Goal: Transaction & Acquisition: Purchase product/service

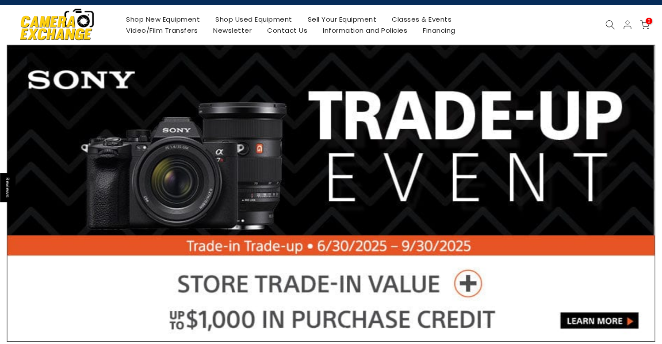
scroll to position [17, 0]
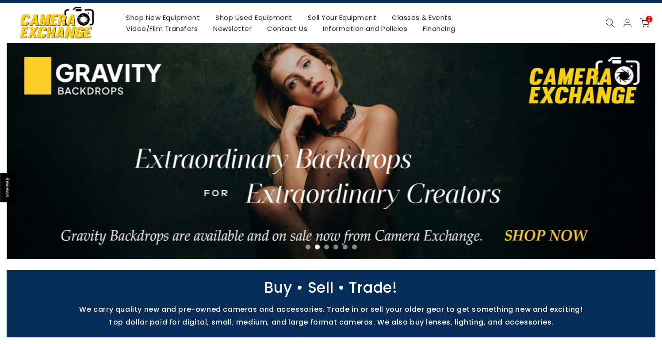
click at [35, 151] on button "Previous" at bounding box center [29, 151] width 18 height 18
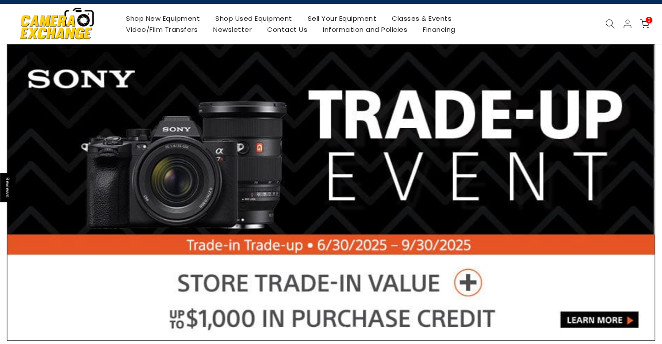
scroll to position [92, 0]
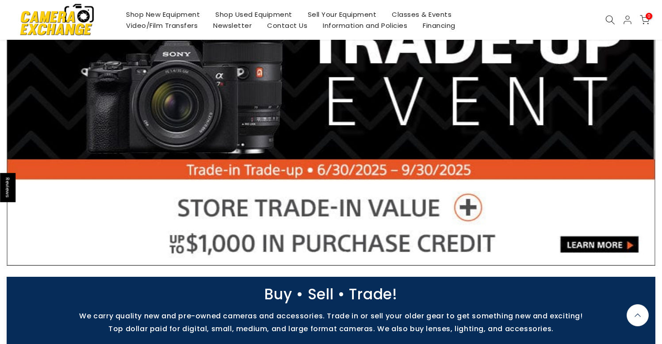
click at [585, 246] on link at bounding box center [331, 117] width 649 height 297
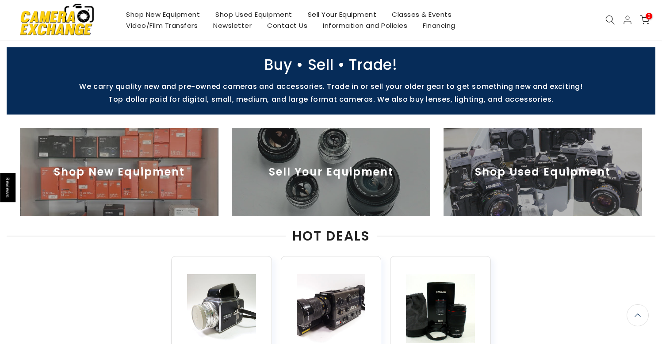
scroll to position [321, 0]
click at [131, 184] on img at bounding box center [119, 172] width 199 height 88
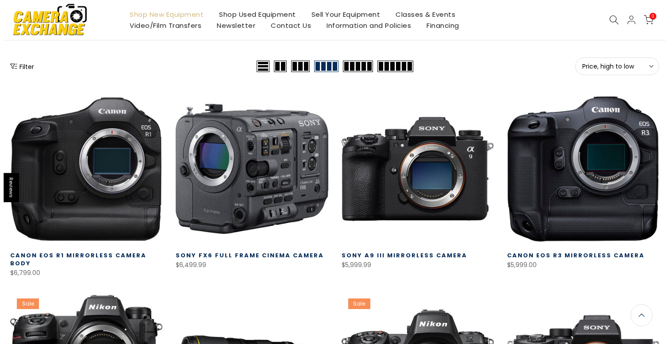
scroll to position [72, 0]
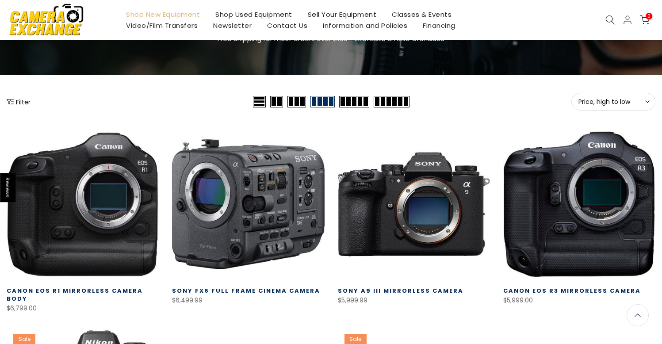
click at [20, 105] on button "Filter" at bounding box center [19, 101] width 24 height 9
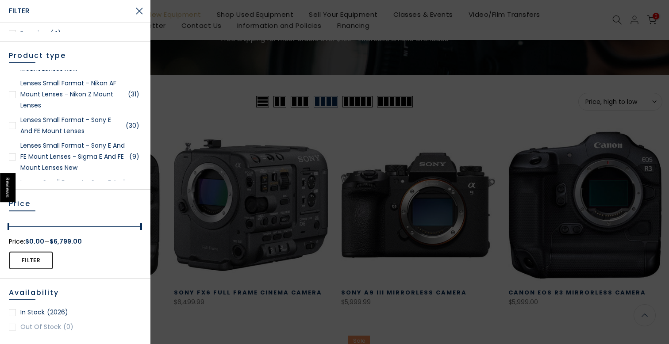
click at [11, 129] on div at bounding box center [12, 125] width 7 height 7
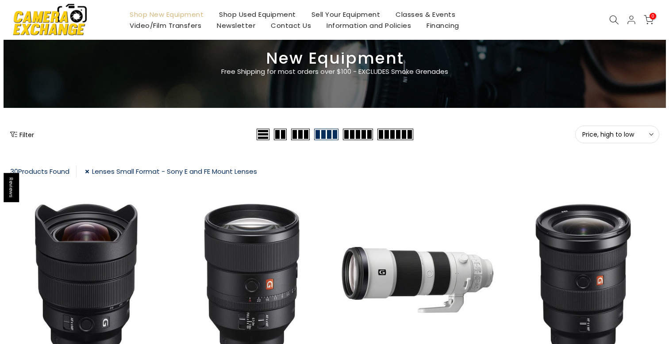
scroll to position [31, 0]
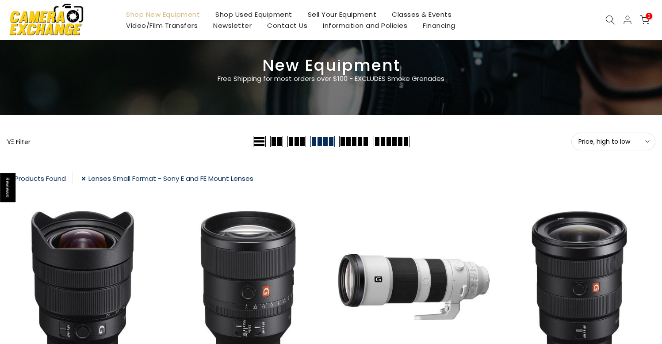
click at [19, 142] on button "Filter" at bounding box center [19, 141] width 24 height 9
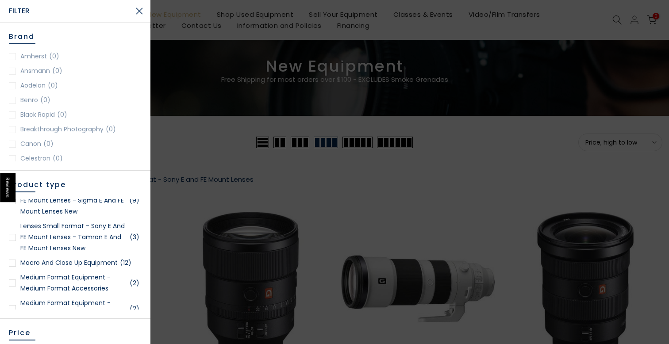
scroll to position [32, 0]
click at [14, 204] on div at bounding box center [12, 200] width 7 height 7
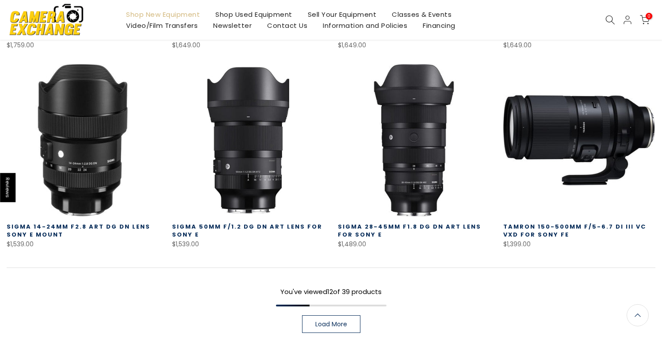
scroll to position [578, 0]
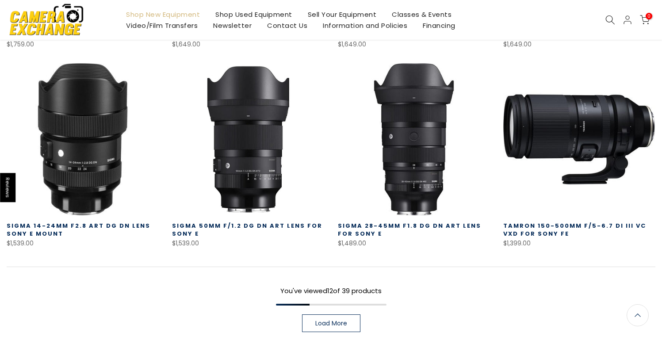
click at [336, 315] on link "Load More" at bounding box center [331, 324] width 58 height 18
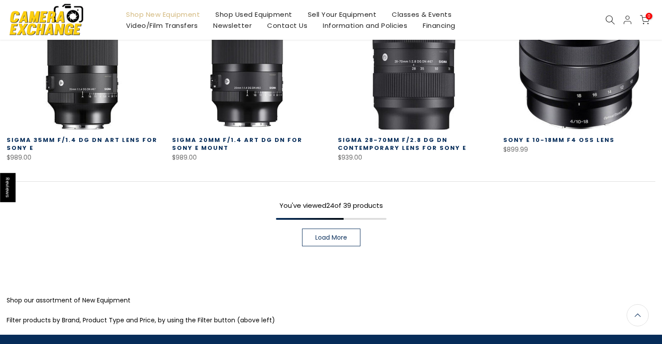
scroll to position [1309, 0]
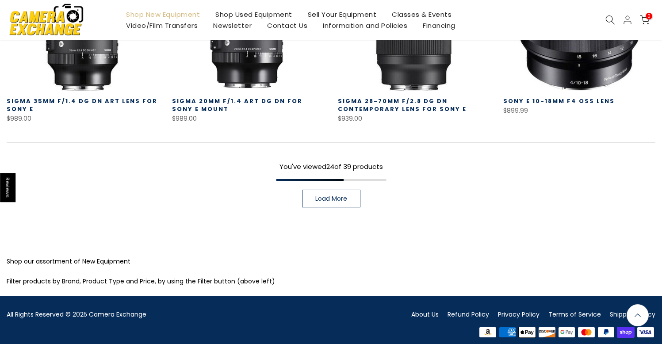
click at [339, 196] on link "Load More" at bounding box center [331, 199] width 58 height 18
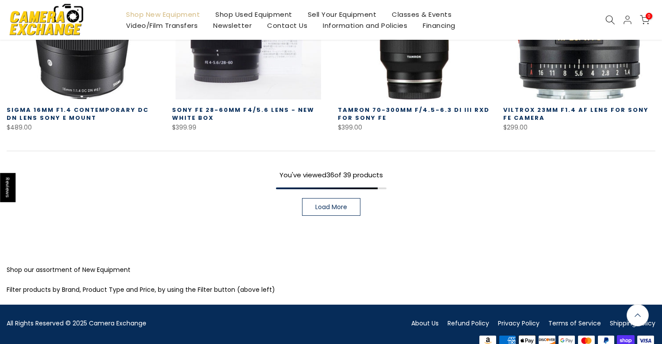
scroll to position [1906, 0]
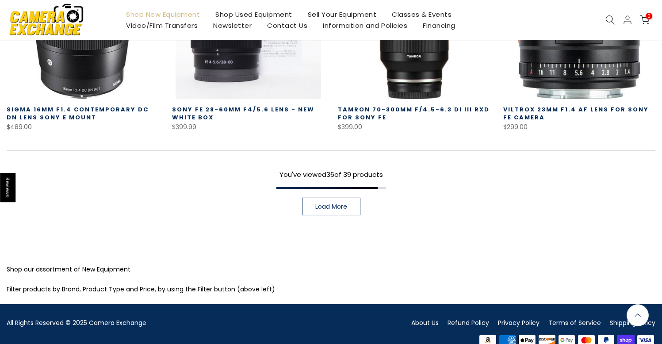
click at [329, 204] on span "Load More" at bounding box center [331, 207] width 32 height 6
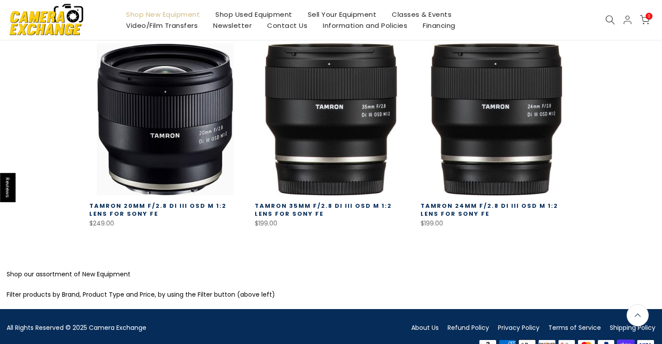
scroll to position [2007, 0]
